Goal: Communication & Community: Answer question/provide support

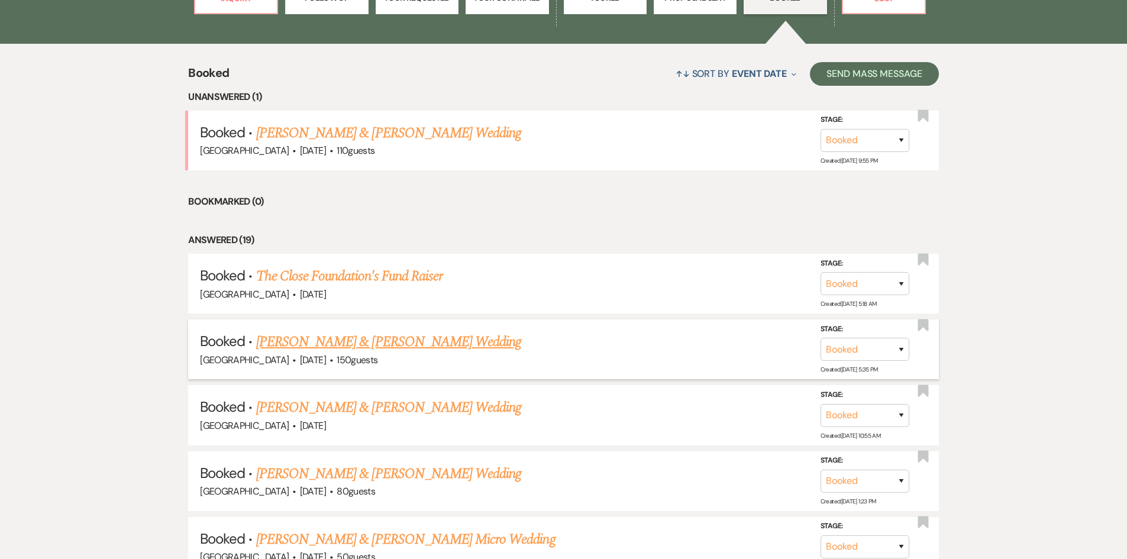
scroll to position [532, 0]
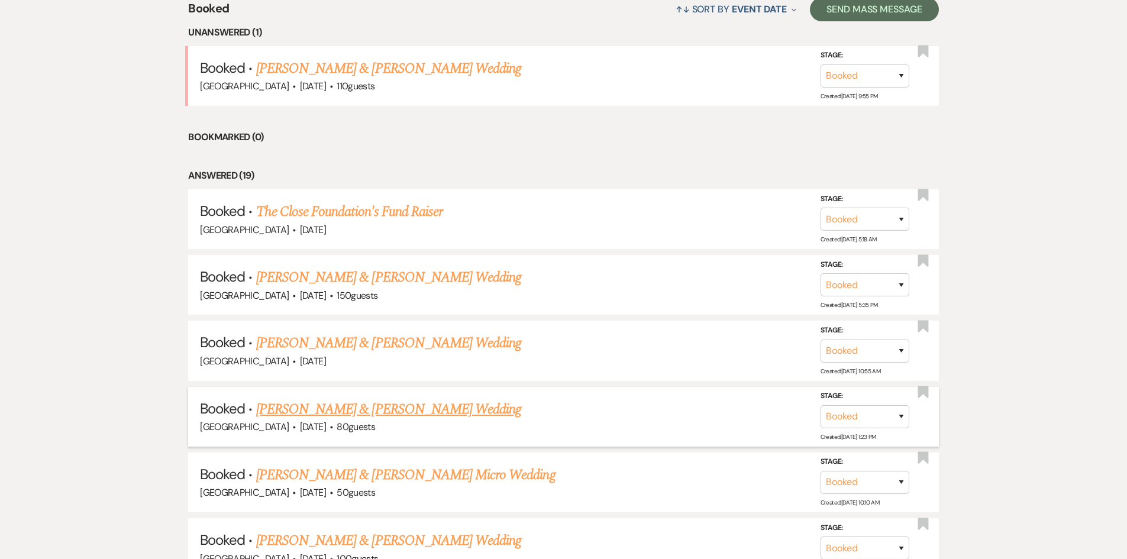
click at [332, 408] on link "Kyle Wilcox & Dara Kelly's Wedding" at bounding box center [388, 409] width 265 height 21
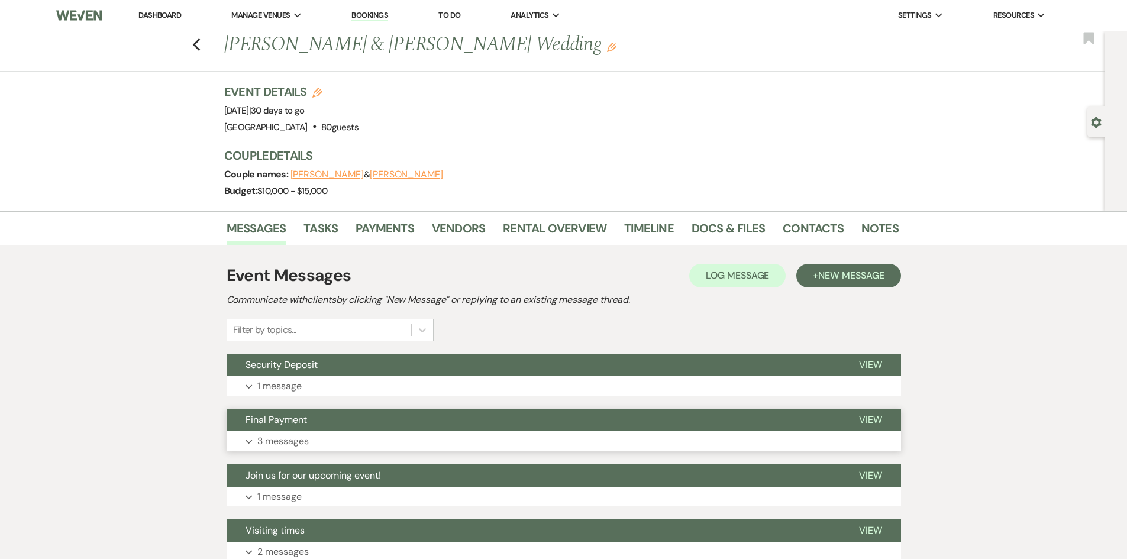
click at [878, 421] on span "View" at bounding box center [870, 419] width 23 height 12
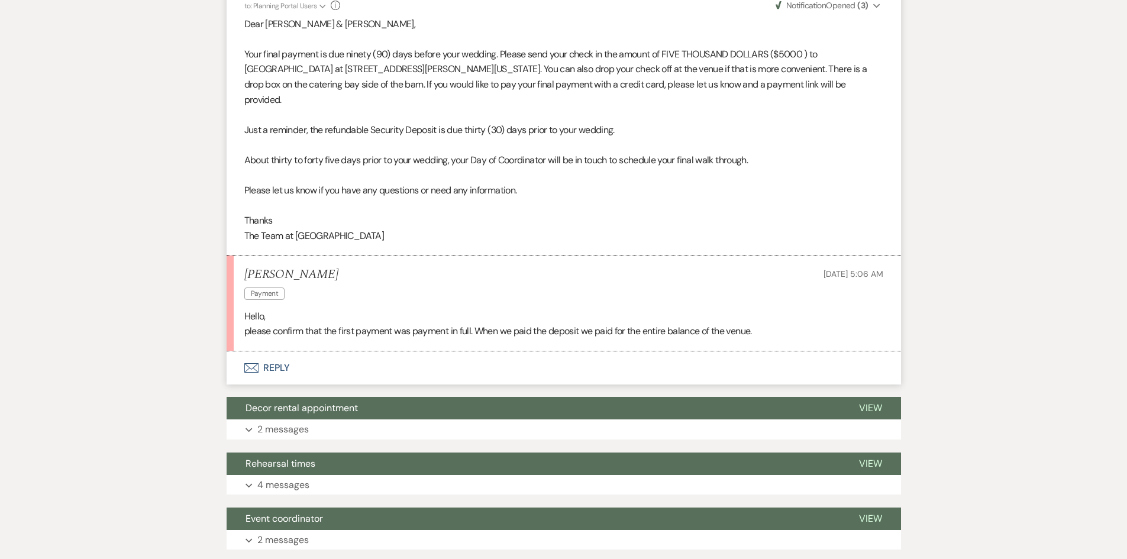
click at [280, 351] on button "Envelope Reply" at bounding box center [564, 367] width 674 height 33
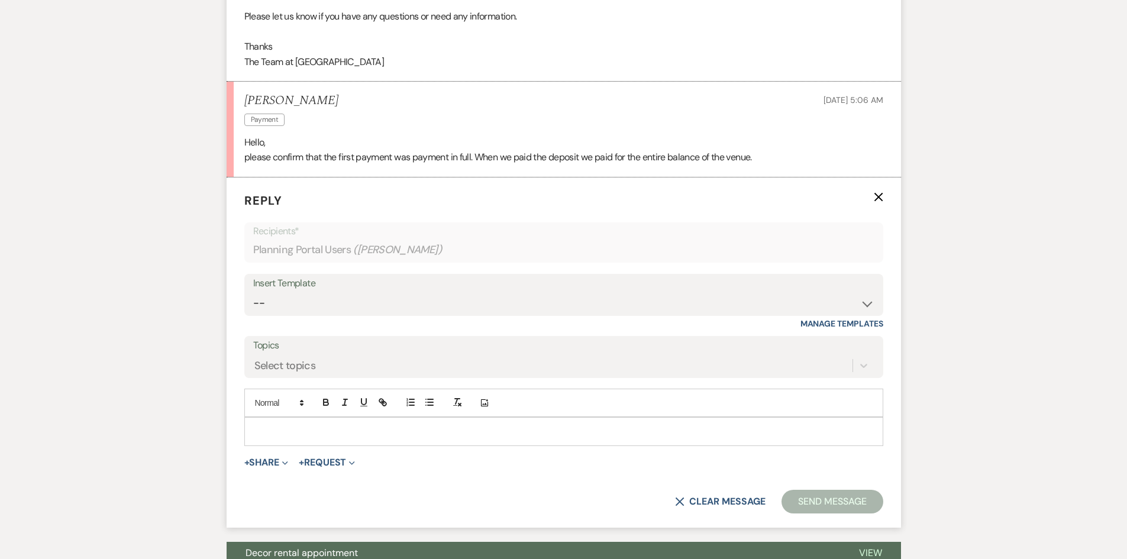
scroll to position [691, 0]
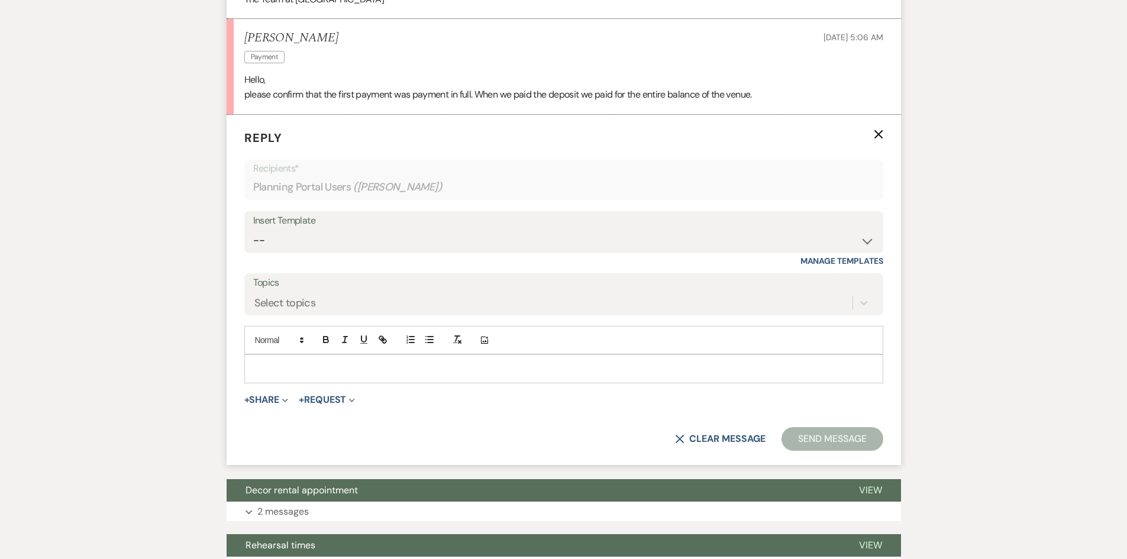
click at [265, 362] on p at bounding box center [564, 368] width 620 height 13
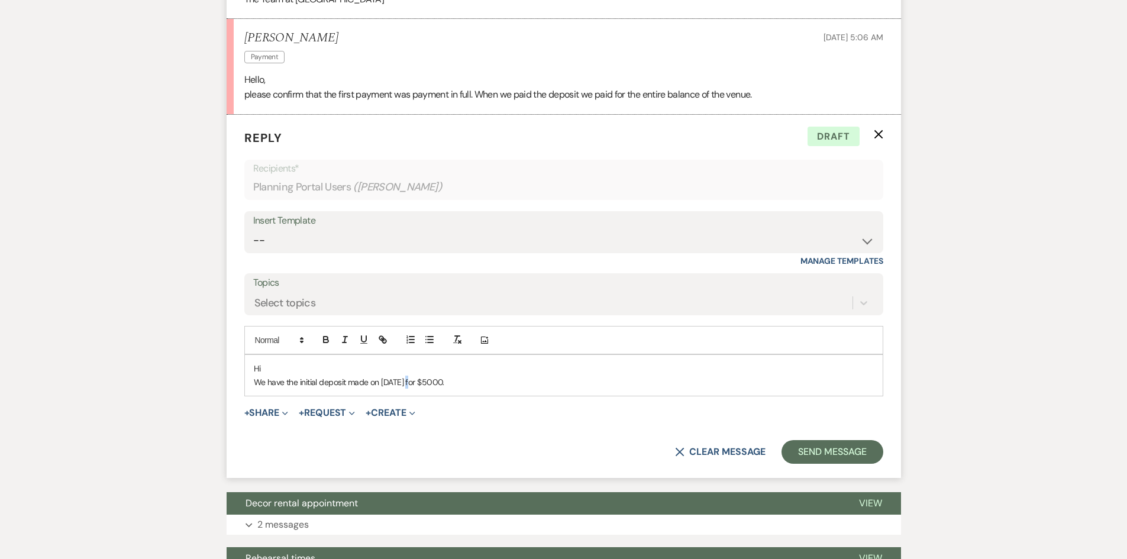
click at [406, 376] on p "We have the initial deposit made on [DATE] for $5000." at bounding box center [564, 382] width 620 height 13
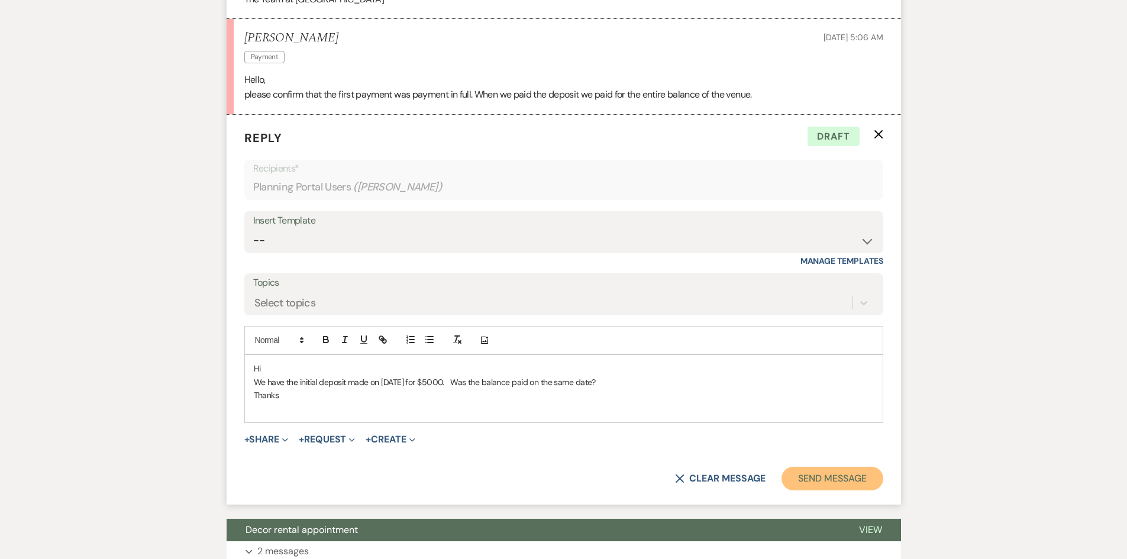
click at [814, 467] on button "Send Message" at bounding box center [831, 479] width 101 height 24
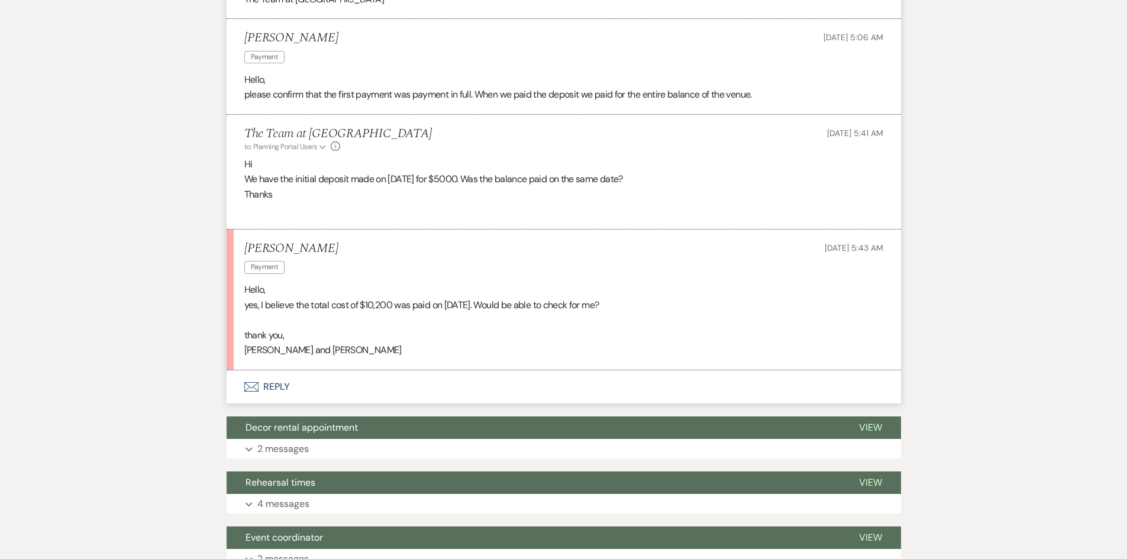
click at [282, 370] on button "Envelope Reply" at bounding box center [564, 386] width 674 height 33
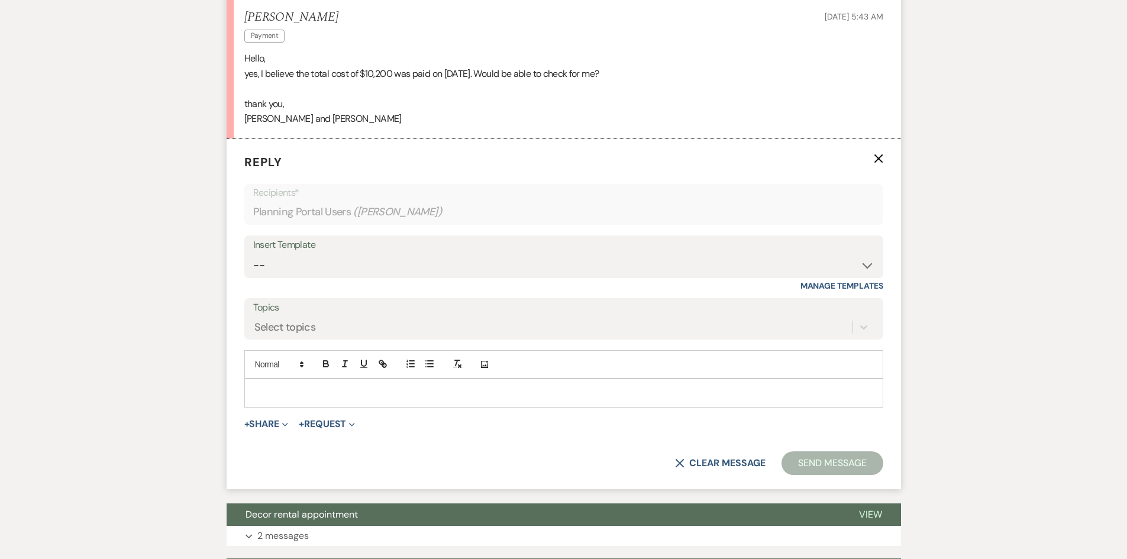
scroll to position [928, 0]
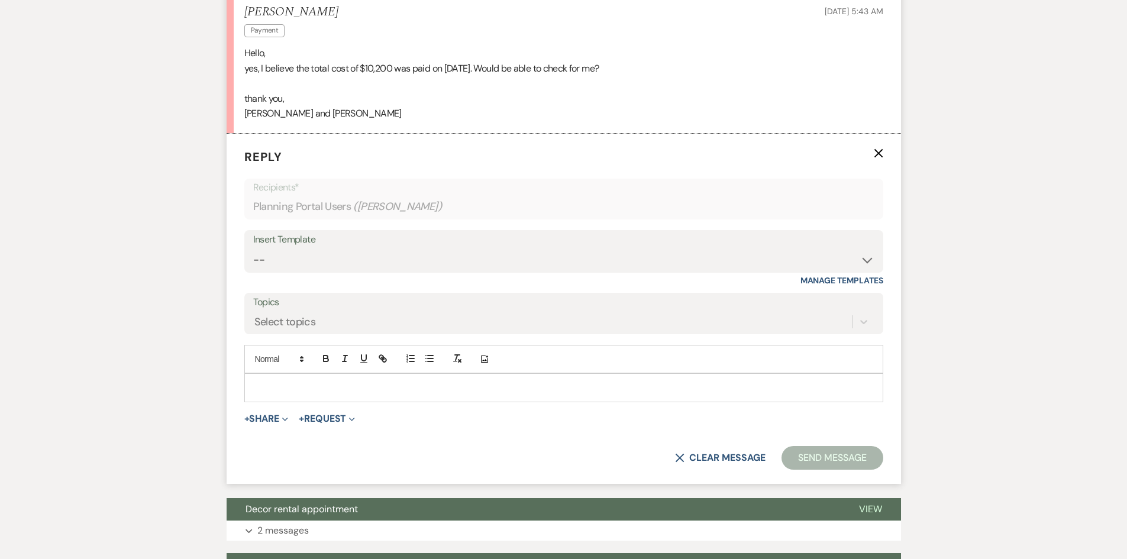
click at [280, 381] on p at bounding box center [564, 387] width 620 height 13
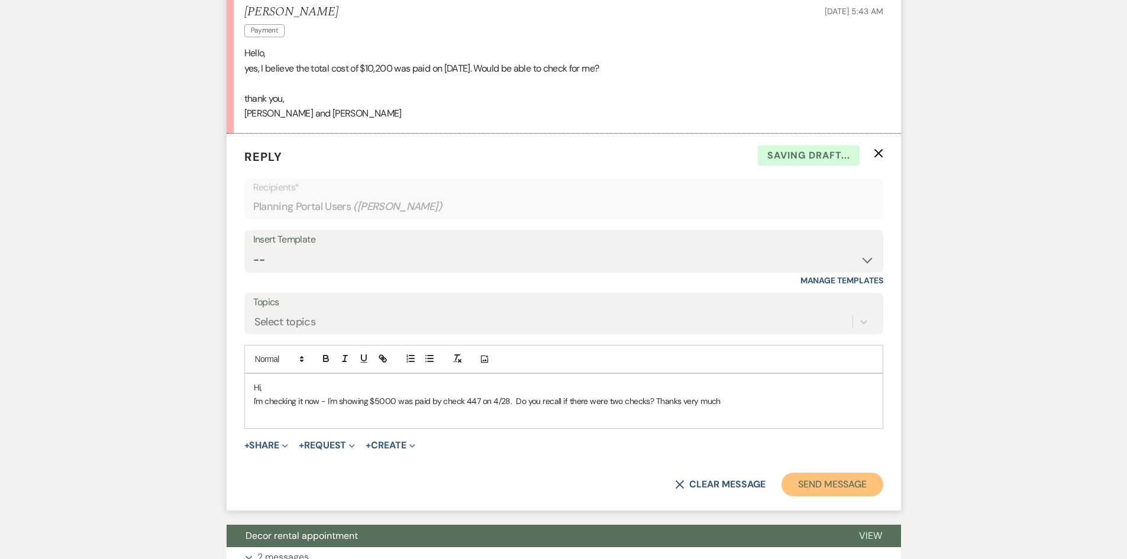
click at [837, 473] on button "Send Message" at bounding box center [831, 485] width 101 height 24
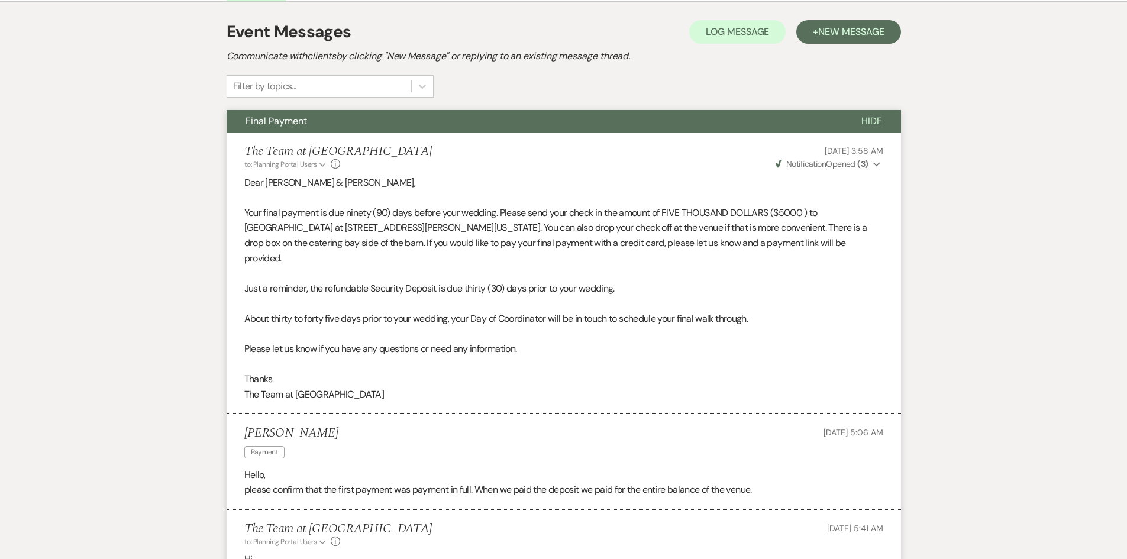
scroll to position [159, 0]
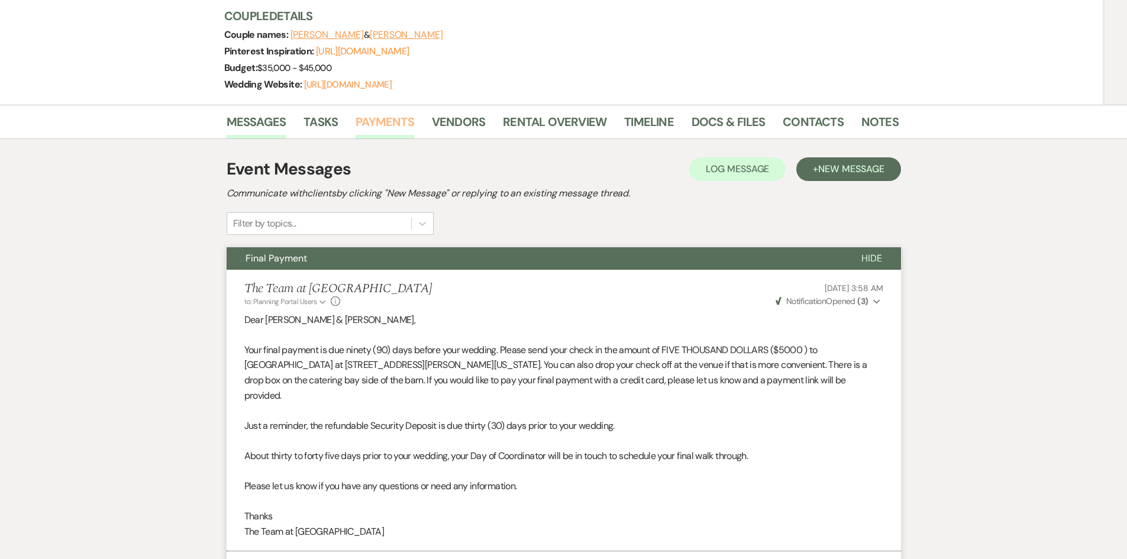
click at [390, 122] on link "Payments" at bounding box center [385, 125] width 59 height 26
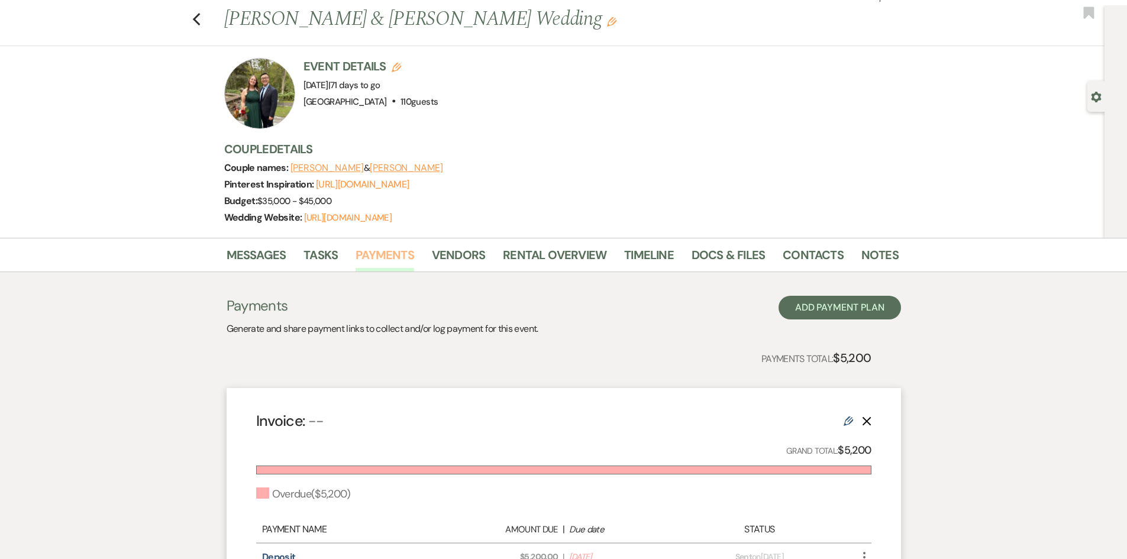
scroll to position [2, 0]
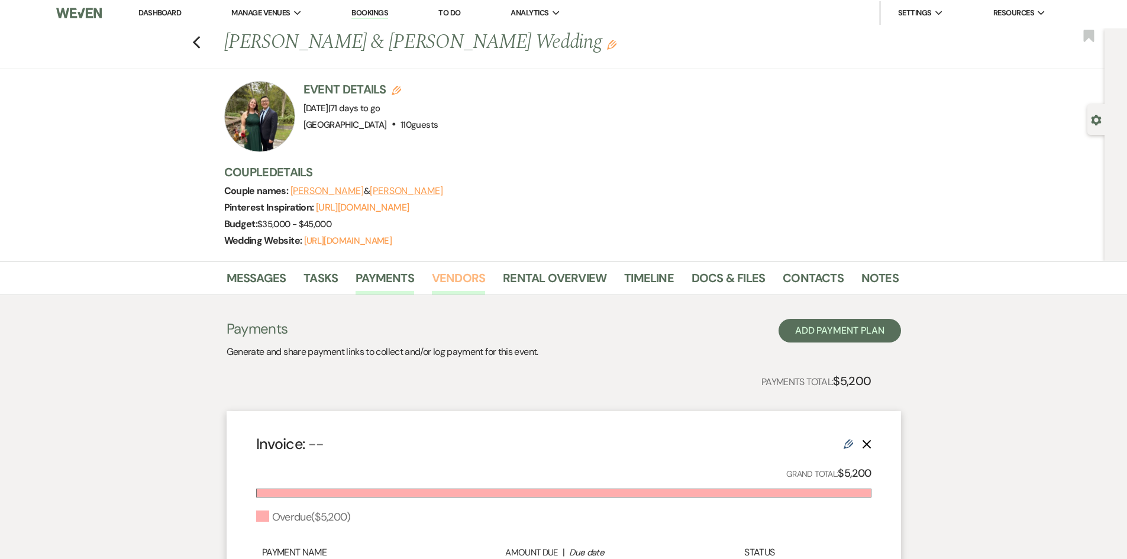
click at [457, 277] on link "Vendors" at bounding box center [458, 282] width 53 height 26
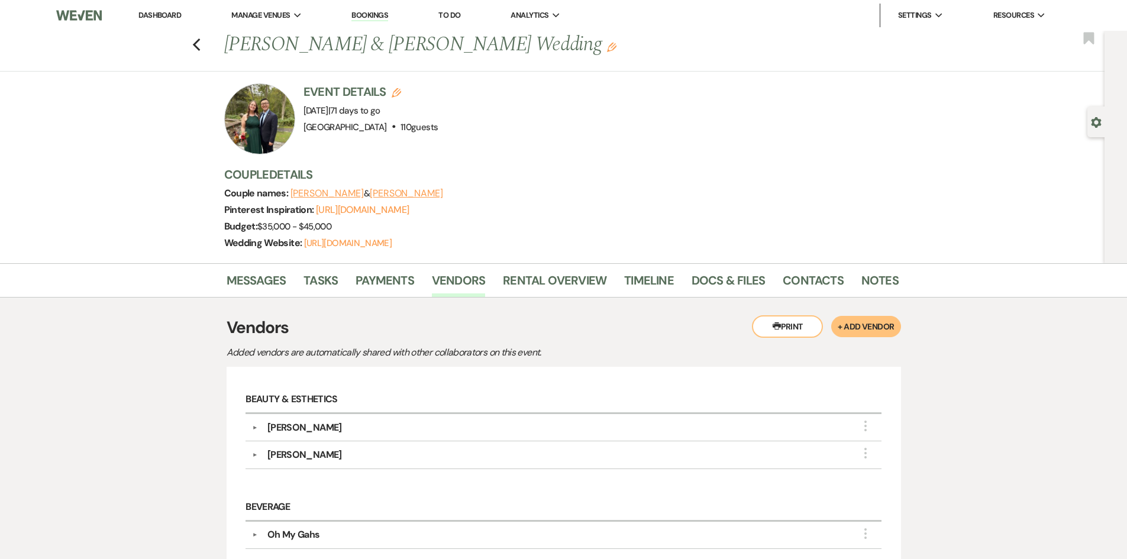
click at [157, 14] on link "Dashboard" at bounding box center [159, 15] width 43 height 10
